Goal: Contribute content: Contribute content

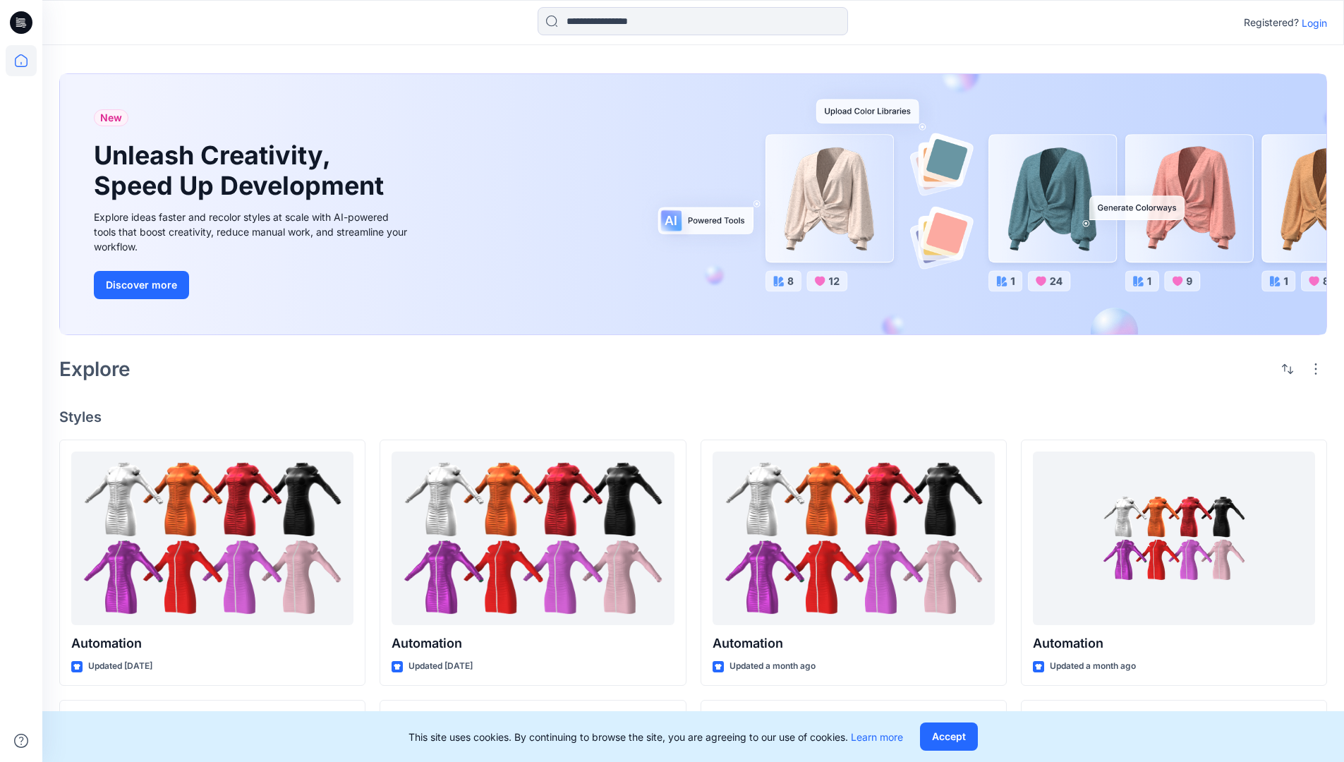
click at [1311, 23] on p "Login" at bounding box center [1314, 23] width 25 height 15
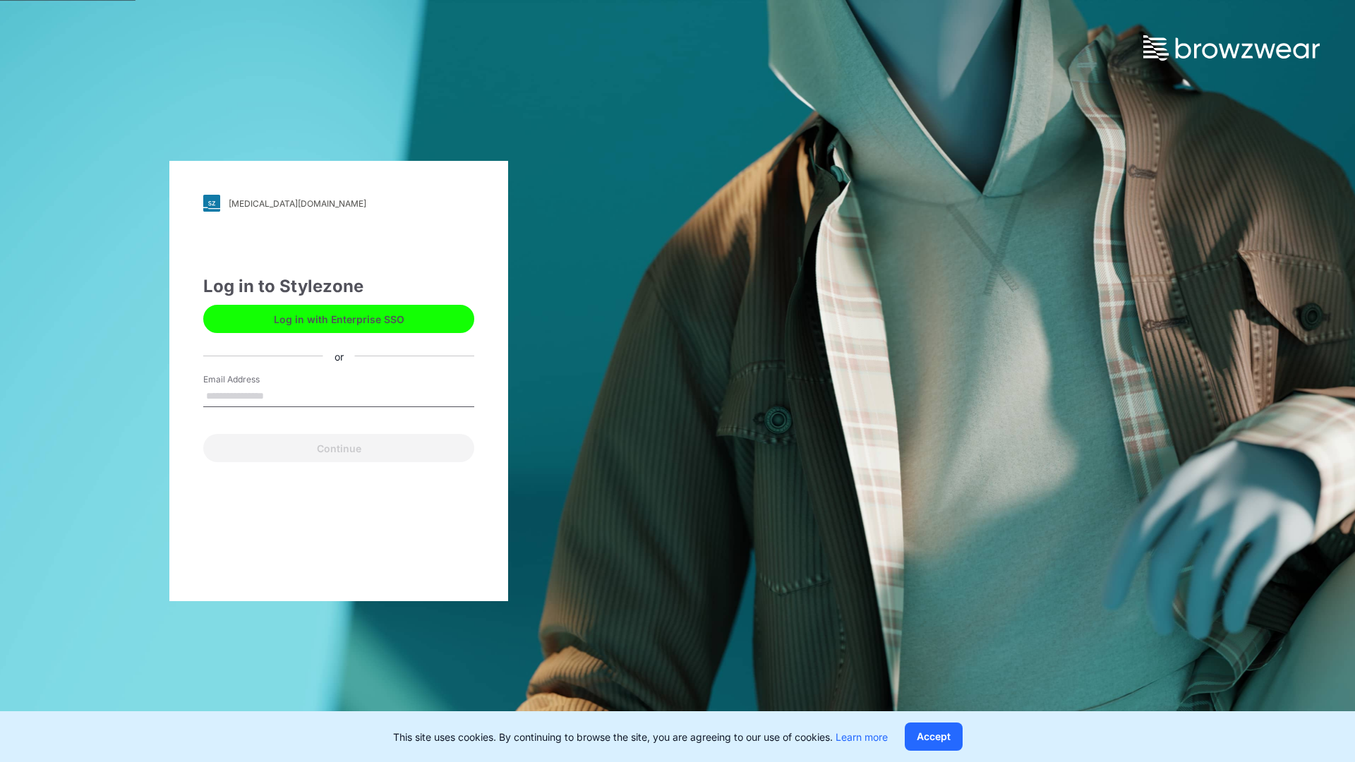
click at [279, 395] on input "Email Address" at bounding box center [338, 396] width 271 height 21
type input "**********"
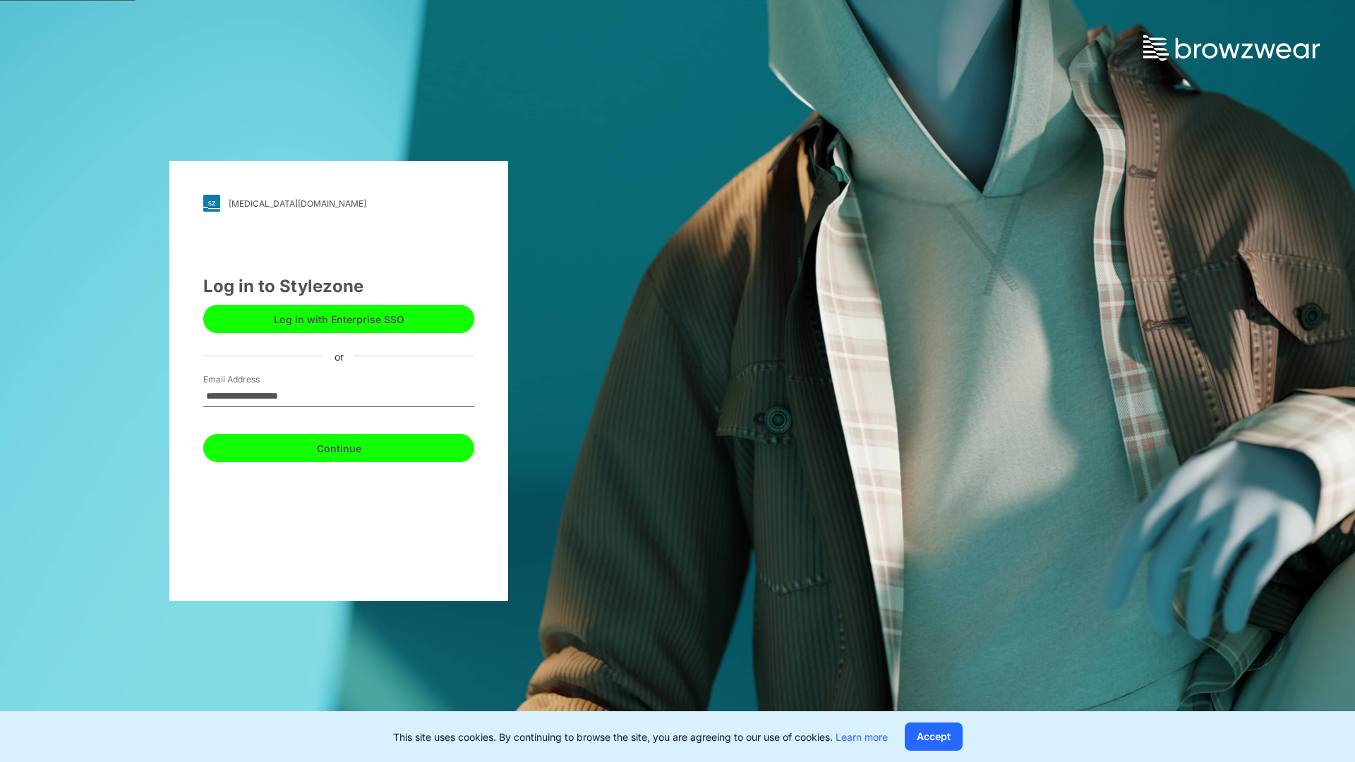
click at [354, 446] on button "Continue" at bounding box center [338, 448] width 271 height 28
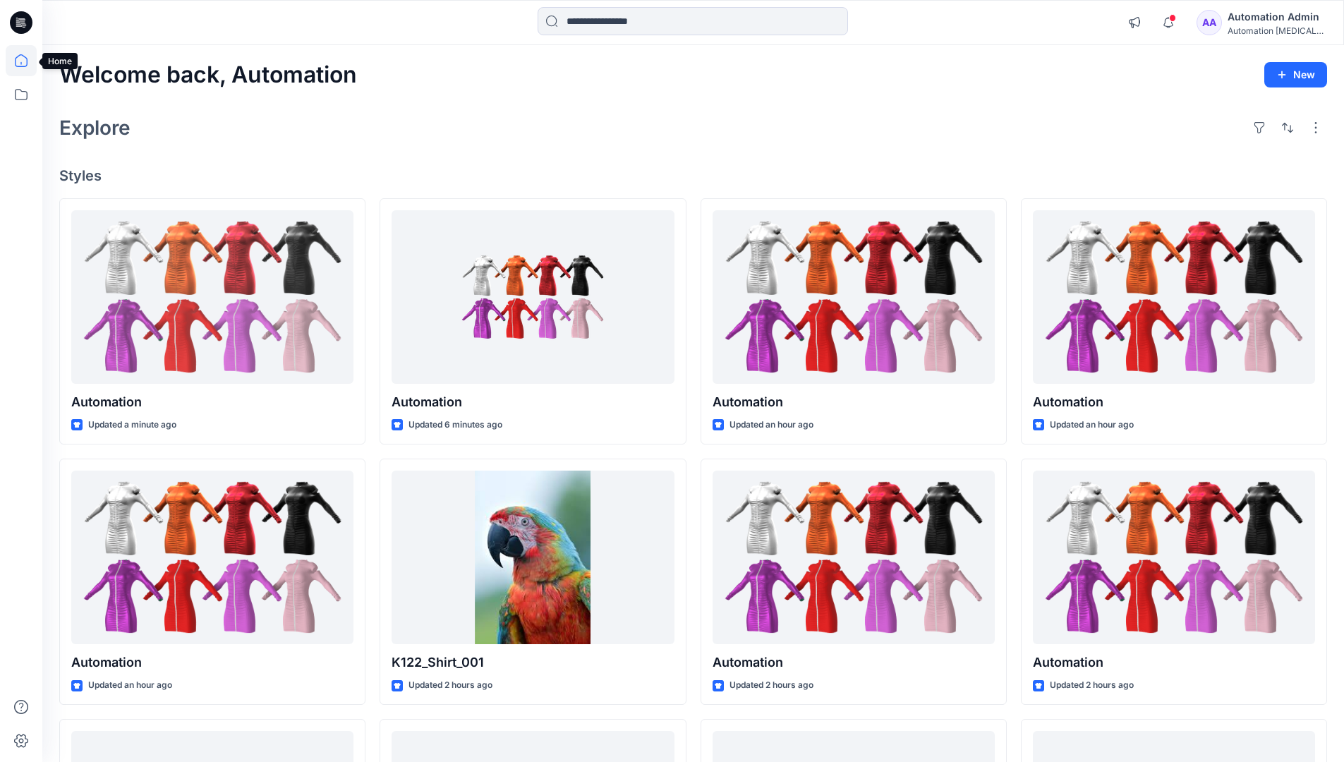
click at [27, 61] on icon at bounding box center [21, 60] width 13 height 13
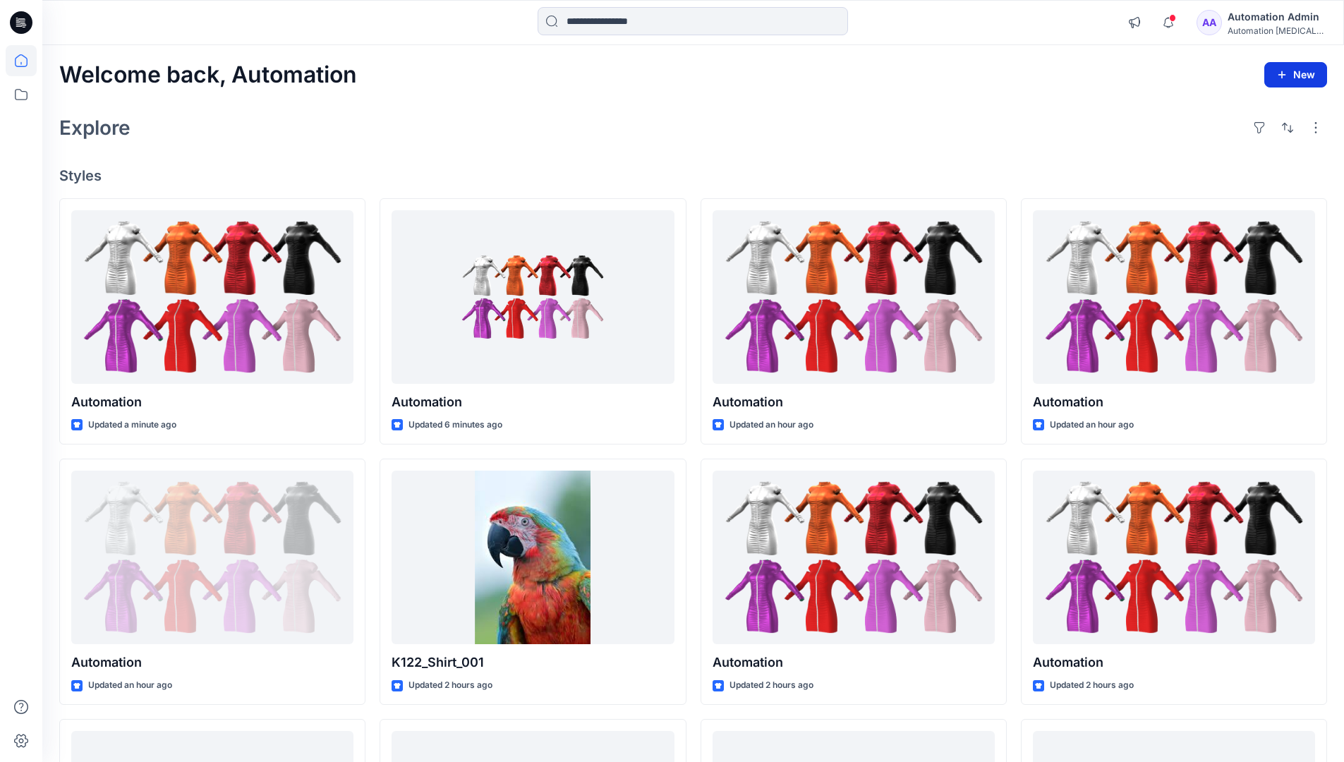
click at [1283, 67] on button "New" at bounding box center [1295, 74] width 63 height 25
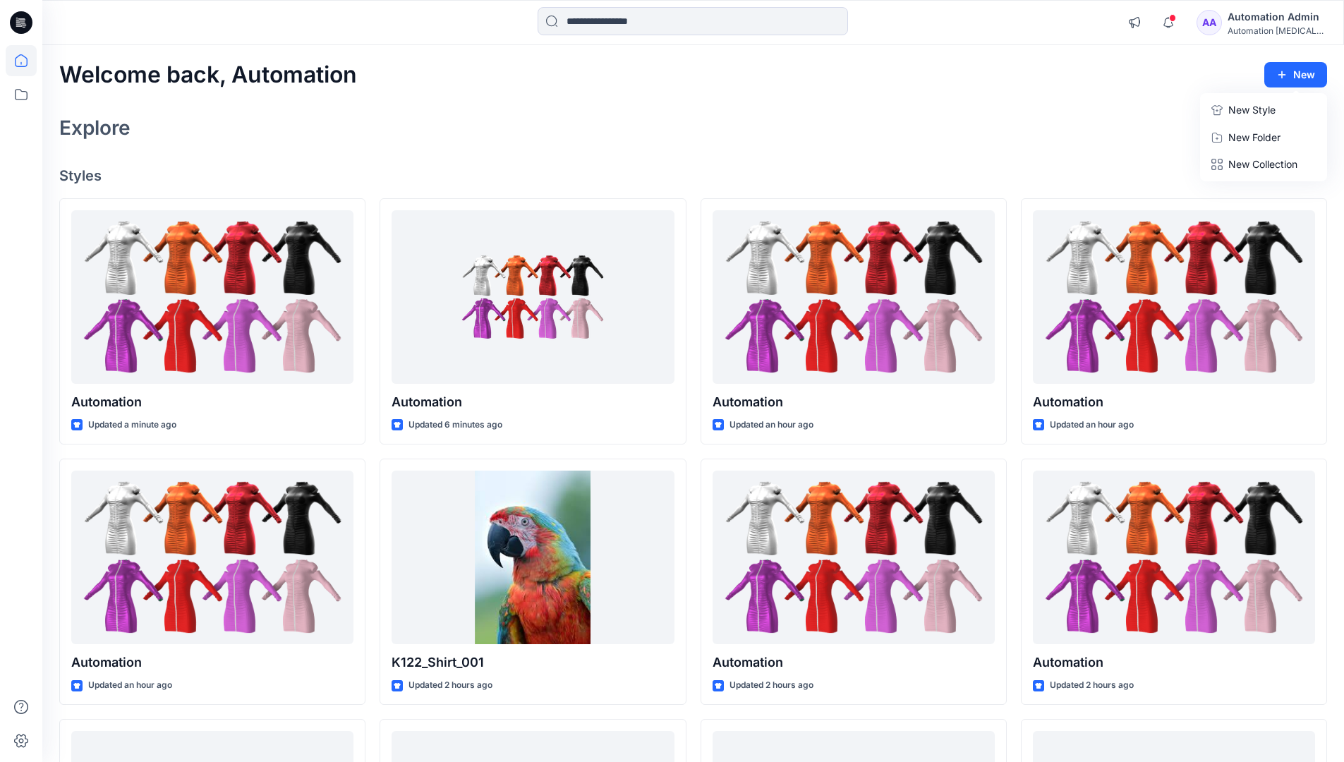
click at [1250, 109] on p "New Style" at bounding box center [1251, 110] width 47 height 17
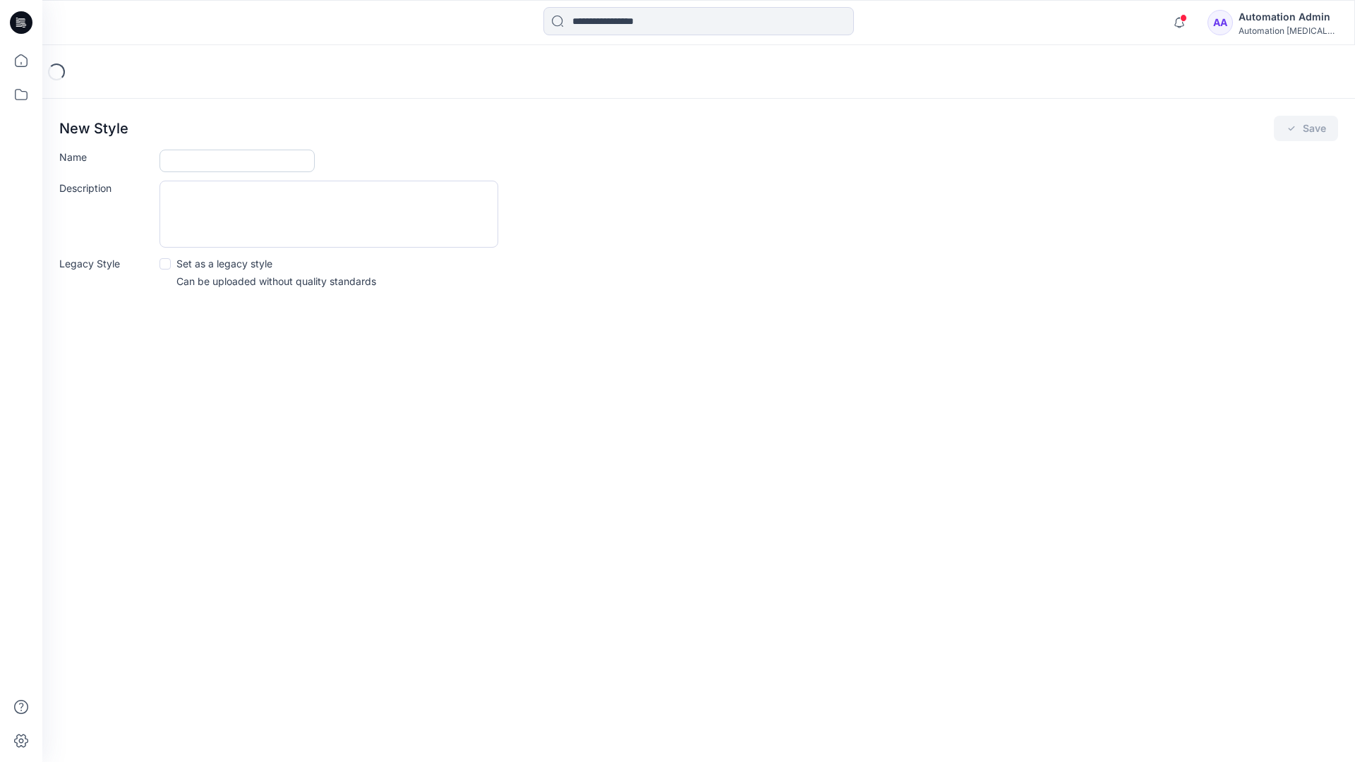
click at [198, 164] on input "Name" at bounding box center [236, 161] width 155 height 23
type input "**********"
click at [1299, 131] on button "Save" at bounding box center [1306, 128] width 64 height 25
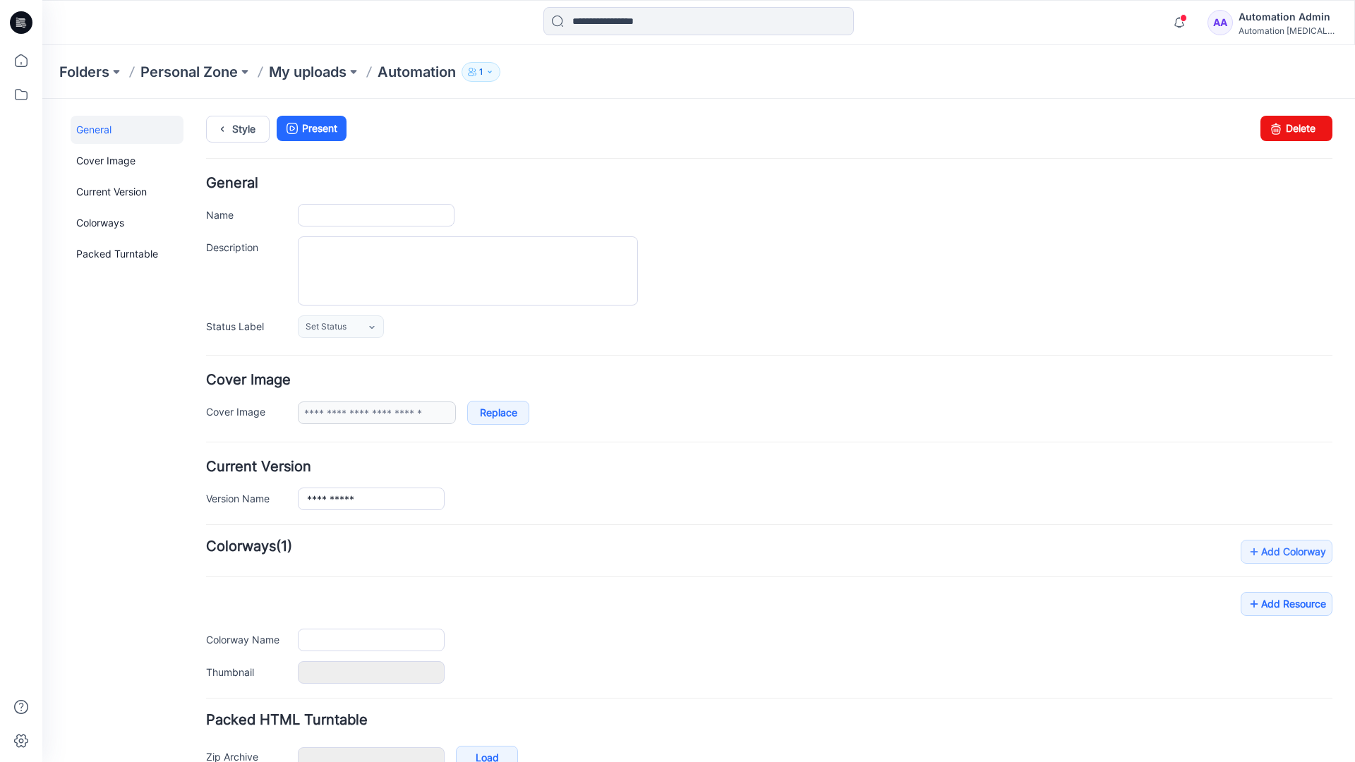
type input "**********"
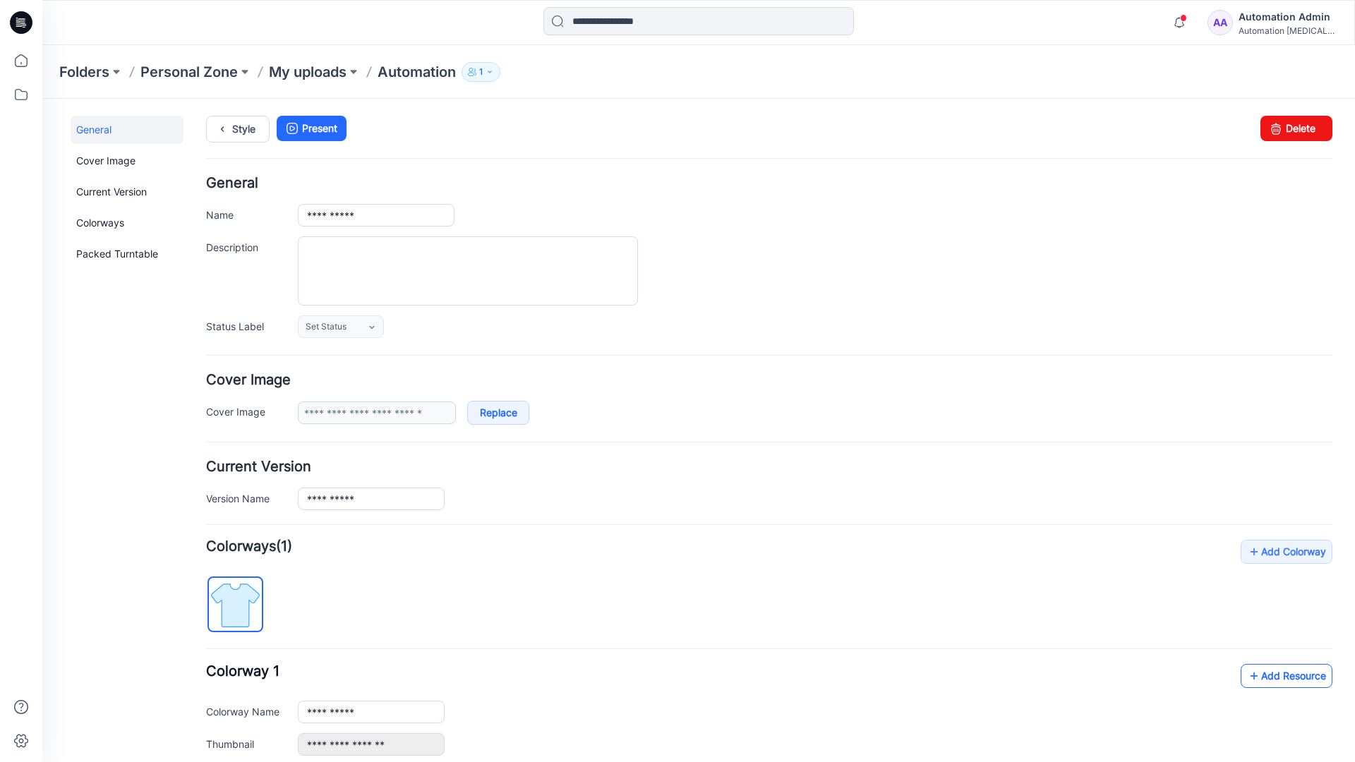
click at [1275, 675] on link "Add Resource" at bounding box center [1286, 676] width 92 height 24
click at [239, 127] on link "Style" at bounding box center [238, 129] width 64 height 27
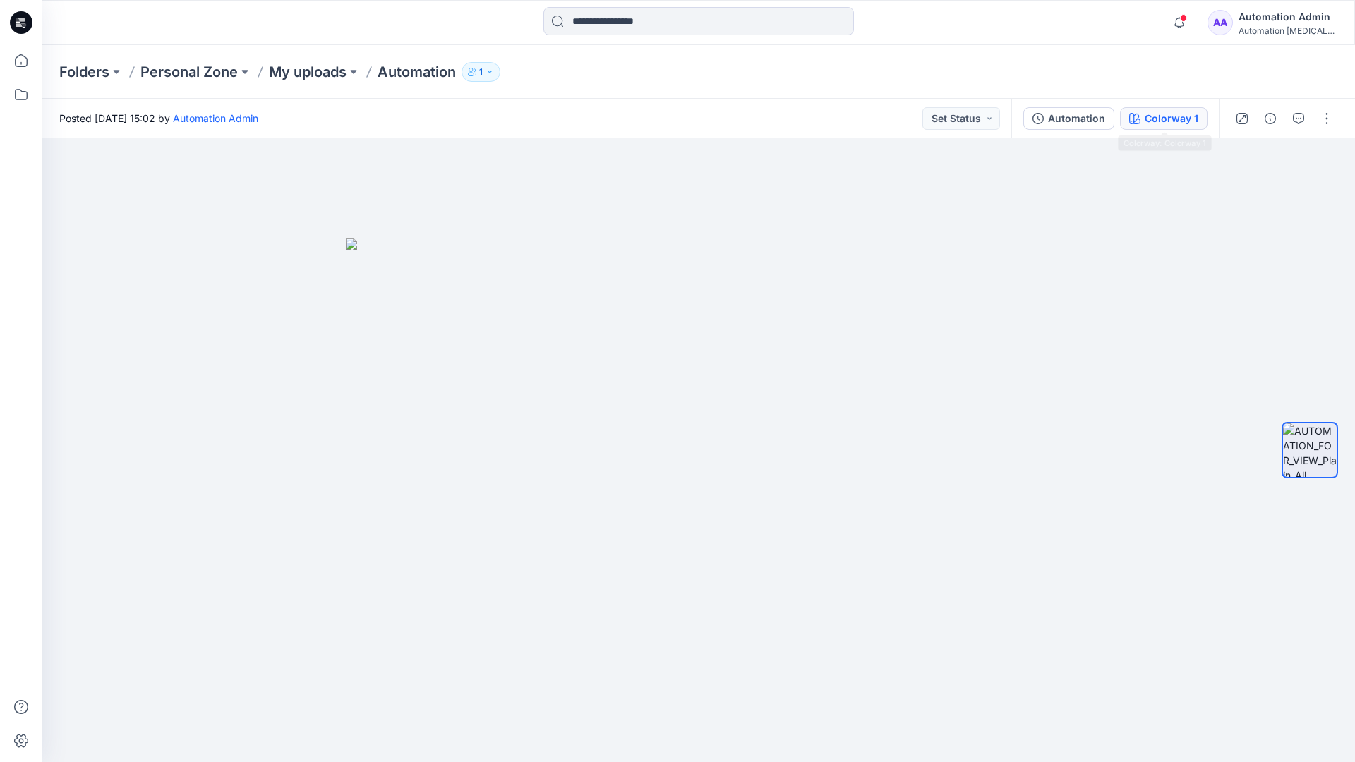
click at [1143, 121] on button "Colorway 1" at bounding box center [1163, 118] width 87 height 23
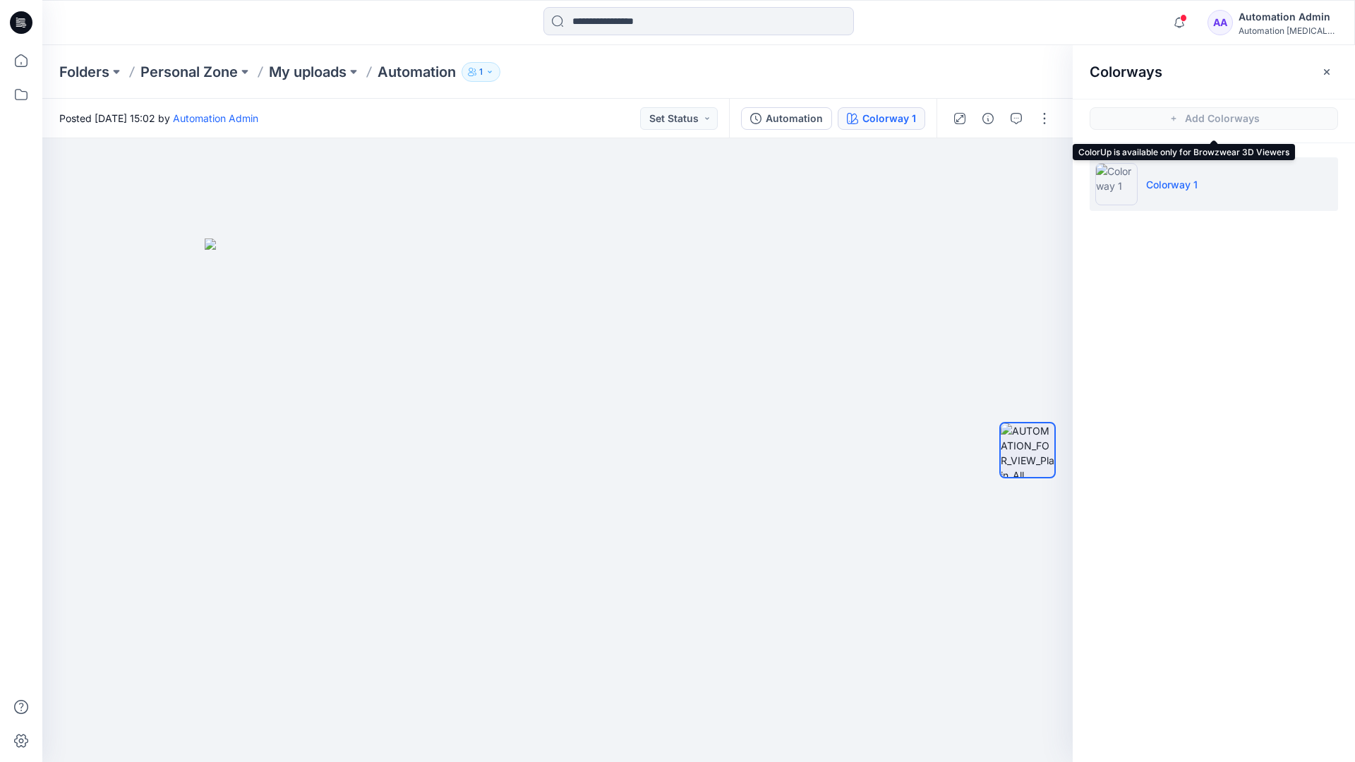
click at [1215, 187] on li "Colorway 1" at bounding box center [1213, 184] width 248 height 54
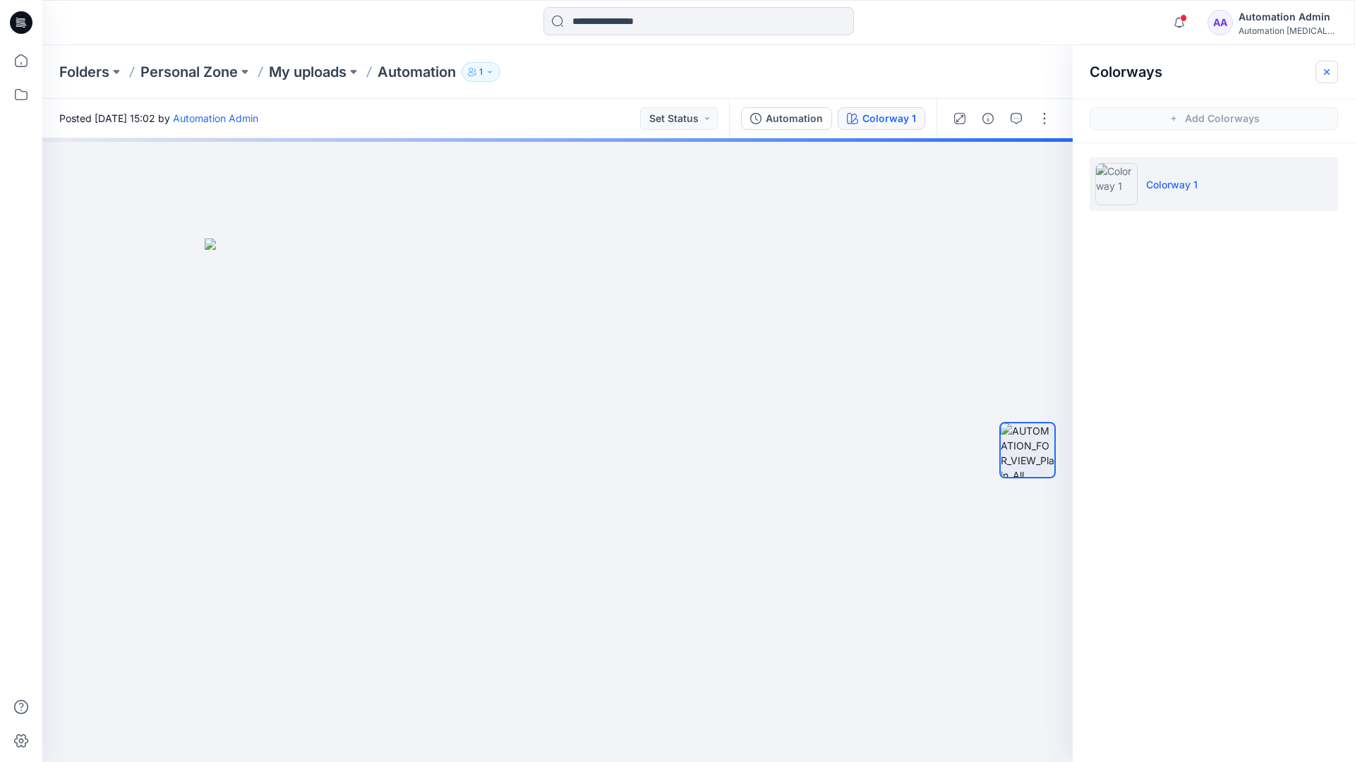
click at [1334, 69] on button "button" at bounding box center [1326, 72] width 23 height 23
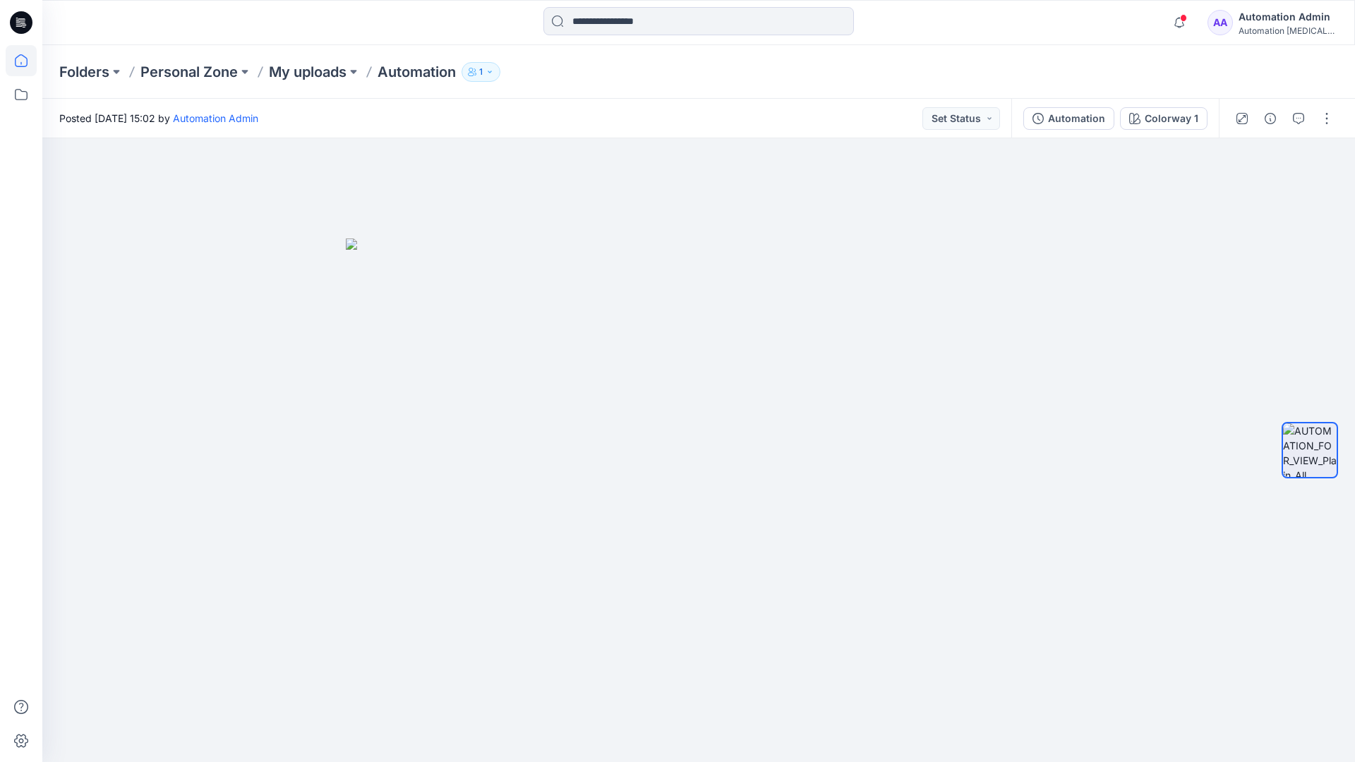
click at [24, 61] on icon at bounding box center [21, 60] width 31 height 31
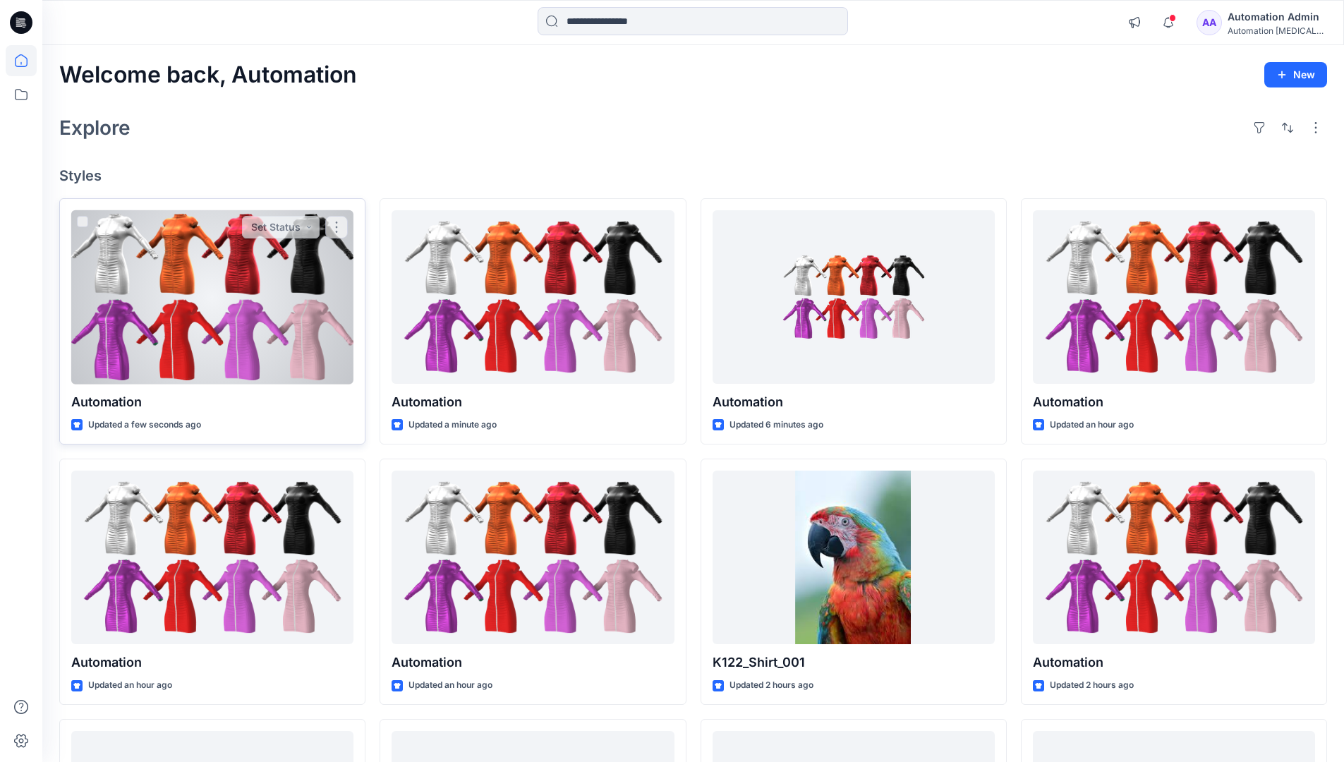
click at [254, 298] on div at bounding box center [212, 297] width 282 height 174
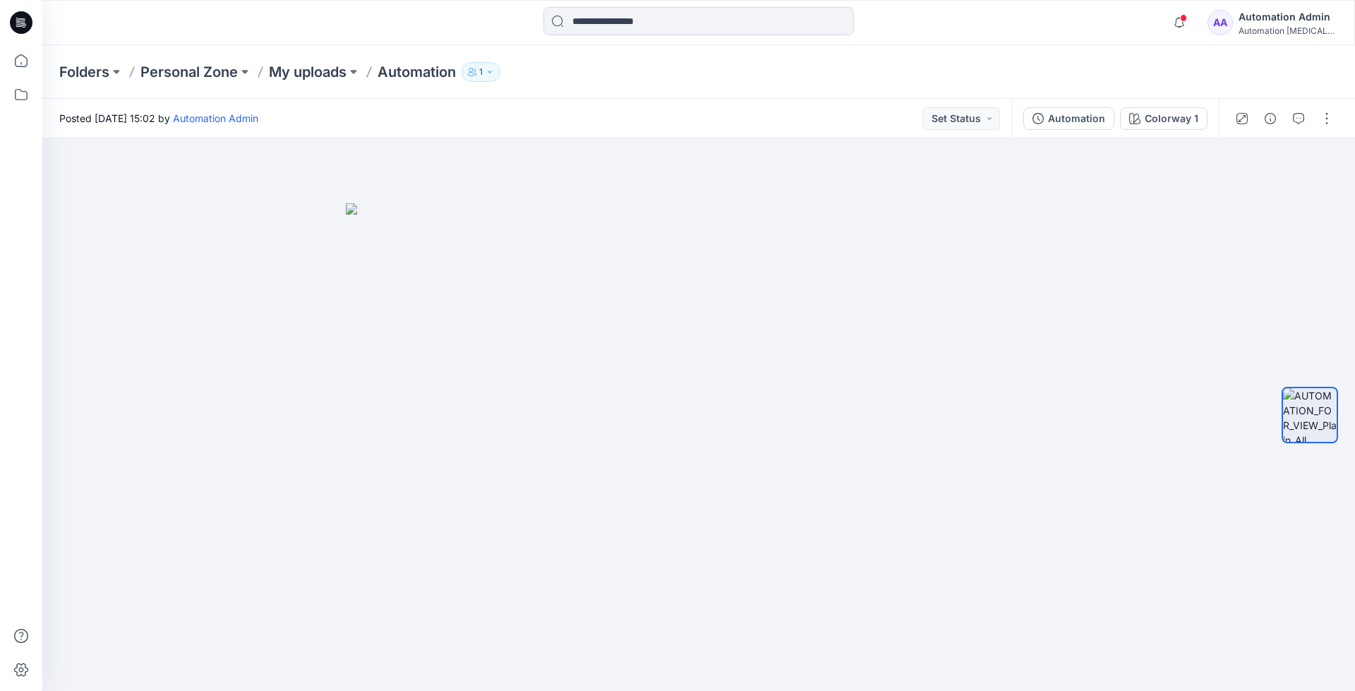
click at [1108, 56] on div "Folders Personal Zone My uploads Automation 1" at bounding box center [698, 72] width 1312 height 54
click at [1286, 18] on div "Automation Admin" at bounding box center [1287, 16] width 99 height 17
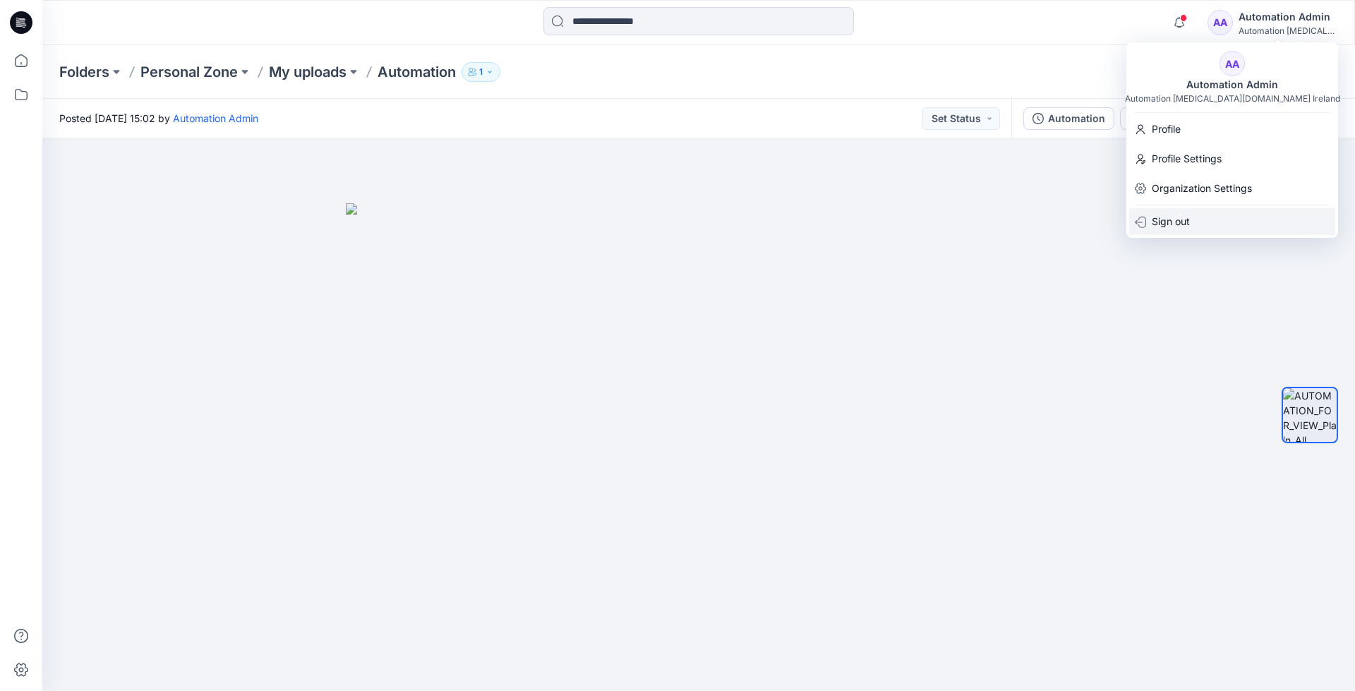
click at [1200, 219] on div "Sign out" at bounding box center [1232, 221] width 206 height 27
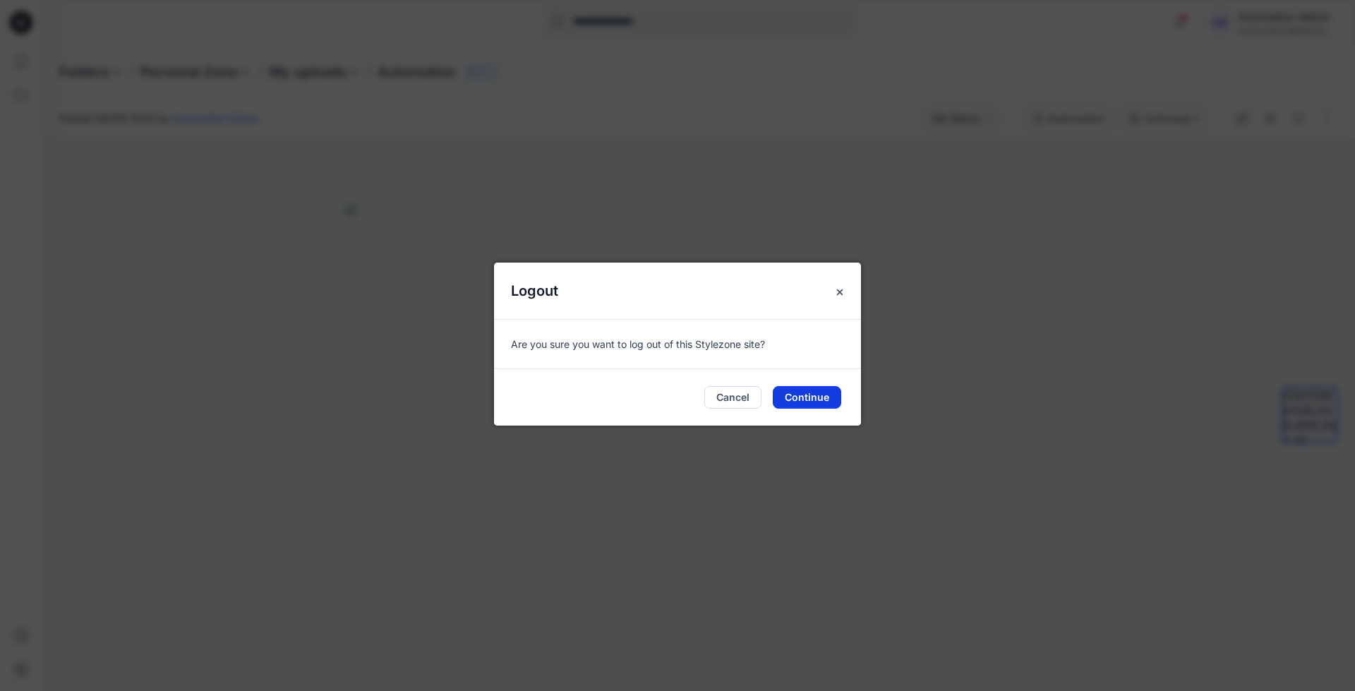
click at [811, 394] on button "Continue" at bounding box center [807, 397] width 68 height 23
